Goal: Information Seeking & Learning: Learn about a topic

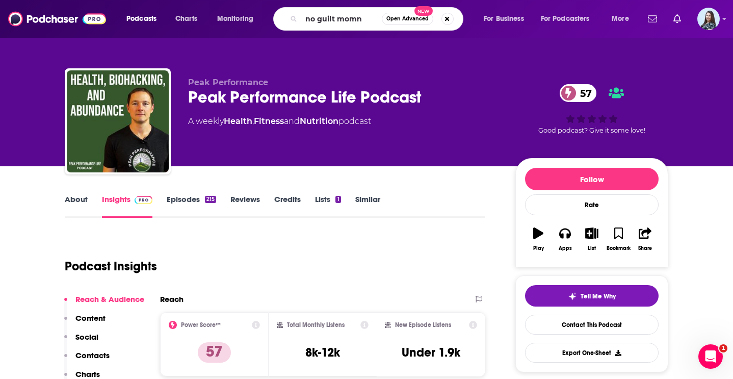
type input "no guilt mom"
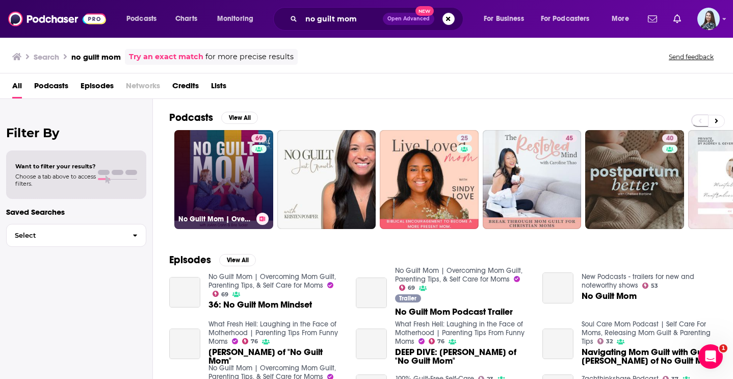
click at [243, 159] on link "69 No Guilt Mom | Overcoming Mom Guilt, Parenting Tips, & Self Care for Moms" at bounding box center [223, 179] width 99 height 99
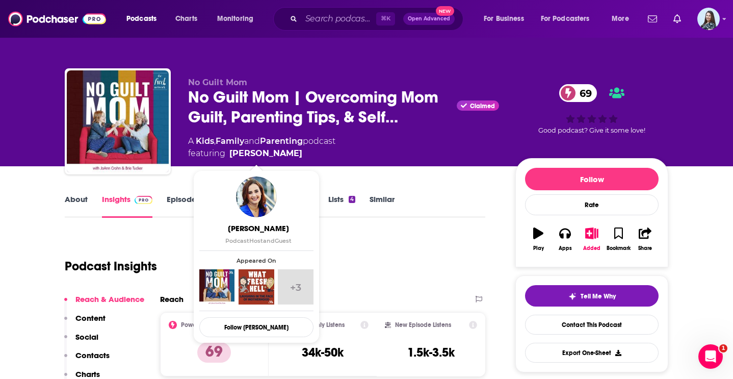
scroll to position [12, 0]
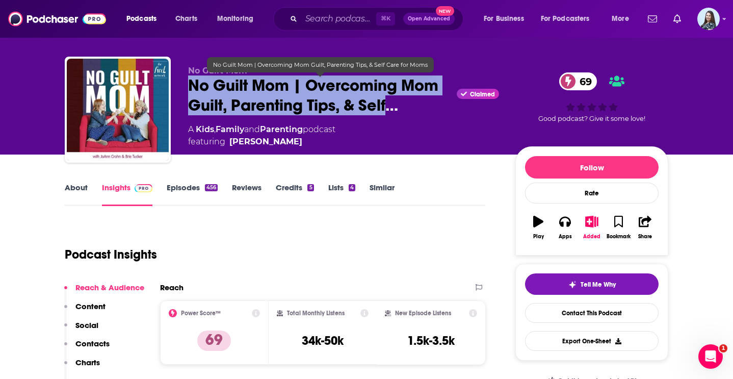
drag, startPoint x: 387, startPoint y: 106, endPoint x: 188, endPoint y: 87, distance: 199.6
click at [188, 87] on span "No Guilt Mom | Overcoming Mom Guilt, Parenting Tips, & Self…" at bounding box center [320, 95] width 264 height 40
copy h2 "No Guilt Mom | Overcoming Mom Guilt, Parenting Tips, & Self"
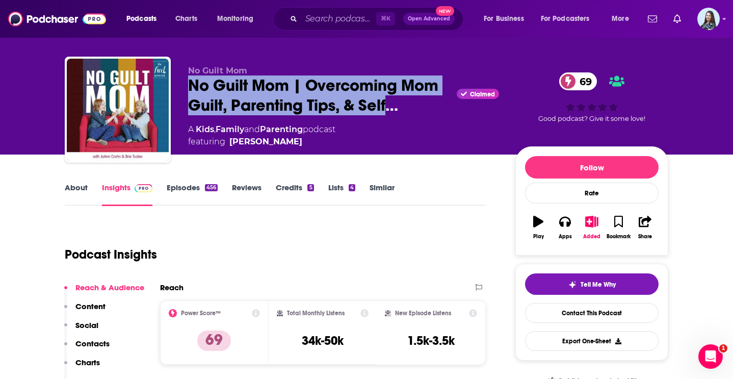
scroll to position [78, 0]
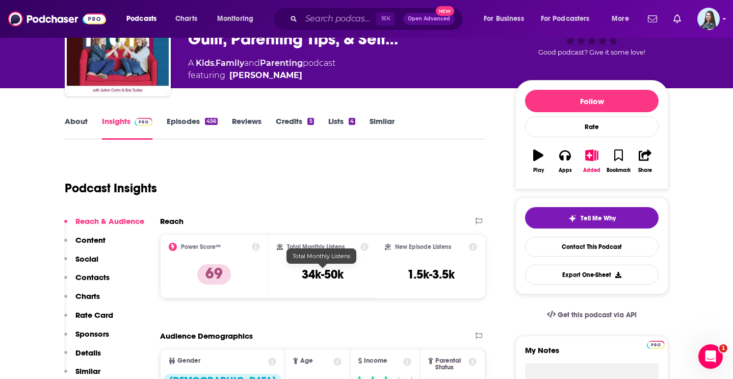
click at [332, 273] on h3 "34k-50k" at bounding box center [323, 273] width 42 height 15
drag, startPoint x: 343, startPoint y: 273, endPoint x: 326, endPoint y: 246, distance: 31.7
click at [326, 246] on div "Total Monthly Listens 34k-50k" at bounding box center [323, 266] width 92 height 47
copy div "Listens 34k-50k"
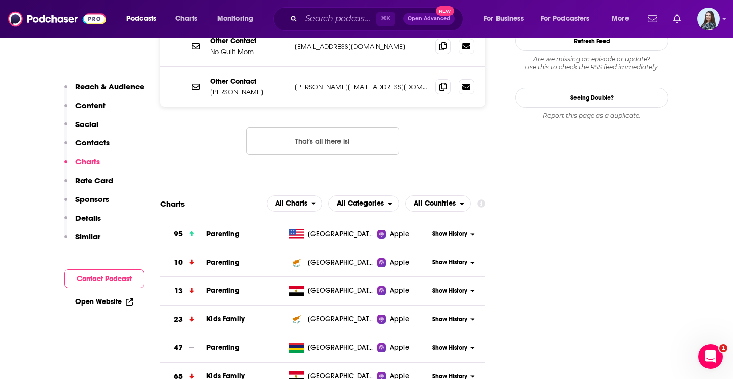
scroll to position [1133, 0]
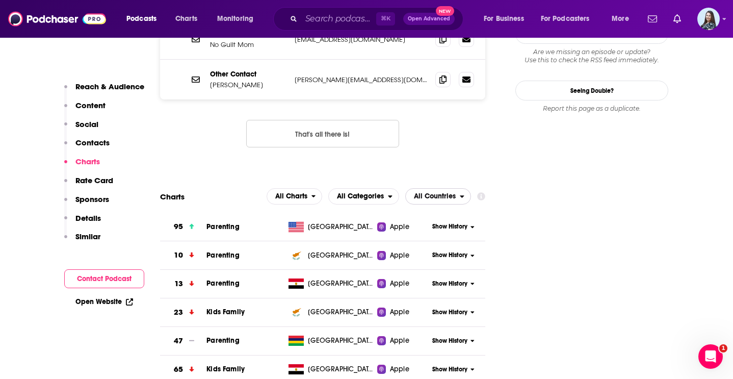
click at [438, 193] on span "All Countries" at bounding box center [435, 196] width 42 height 7
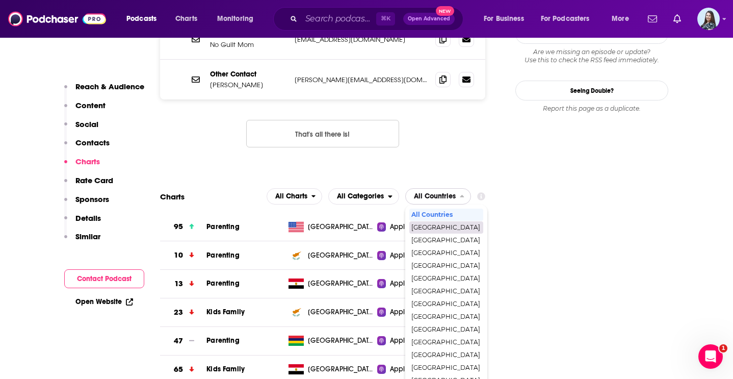
click at [443, 221] on div "[GEOGRAPHIC_DATA]" at bounding box center [446, 227] width 74 height 12
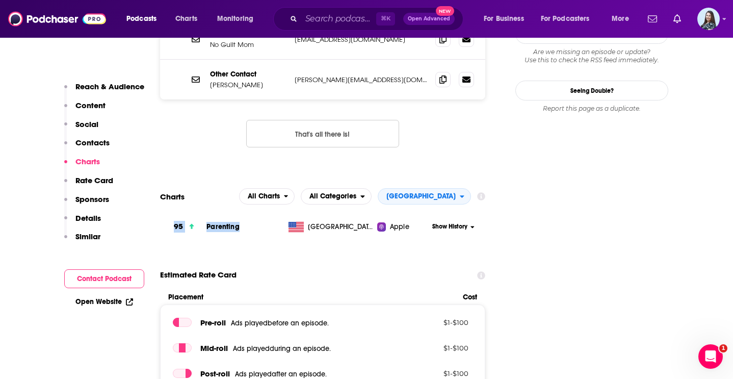
drag, startPoint x: 245, startPoint y: 167, endPoint x: 174, endPoint y: 163, distance: 70.9
click at [174, 212] on tr "95 Parenting [GEOGRAPHIC_DATA] Apple Show History" at bounding box center [322, 226] width 325 height 28
copy tr "95 Parenting"
